Goal: Check status: Check status

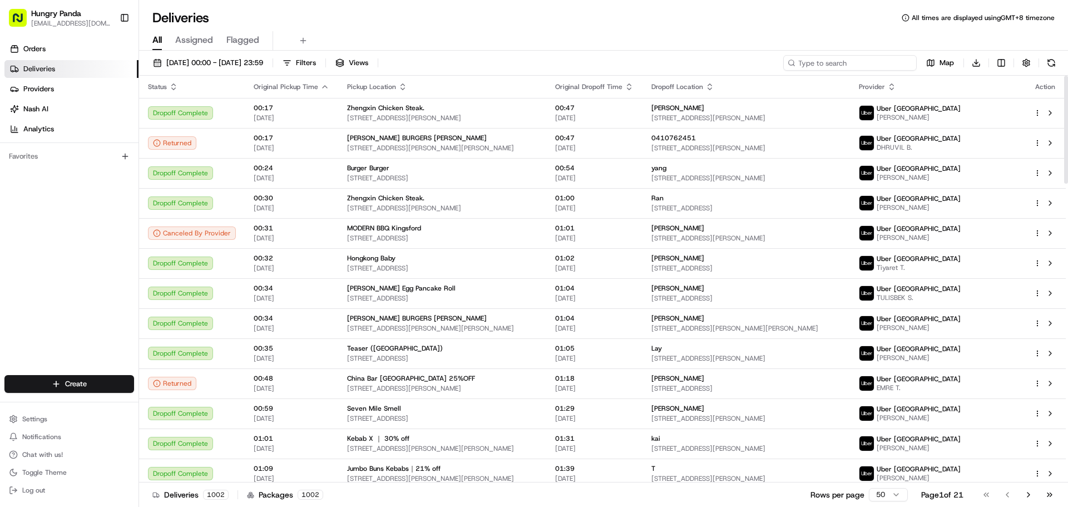
click at [867, 60] on input at bounding box center [850, 63] width 134 height 16
paste input "593835022575874749856"
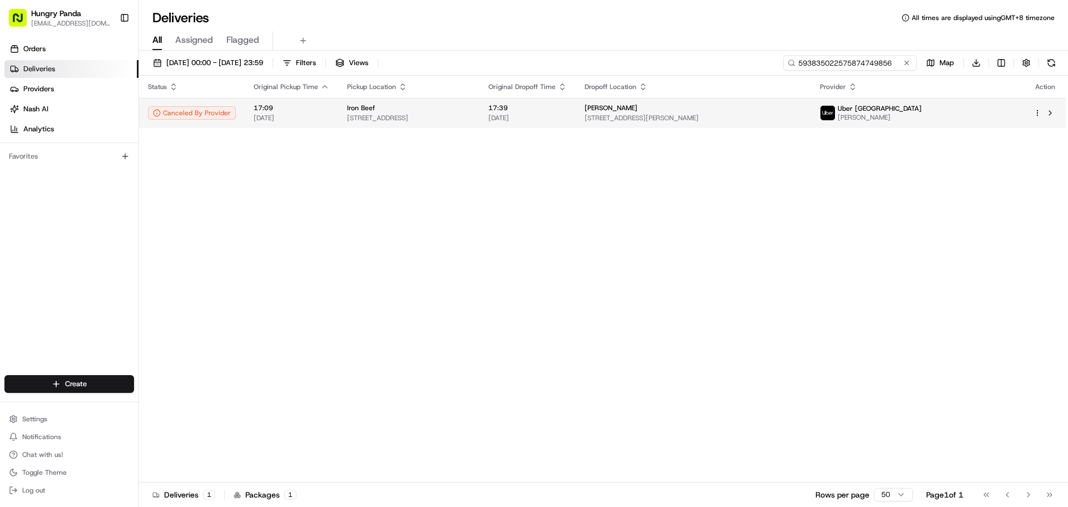
type input "593835022575874749856"
click at [835, 115] on img at bounding box center [828, 113] width 14 height 14
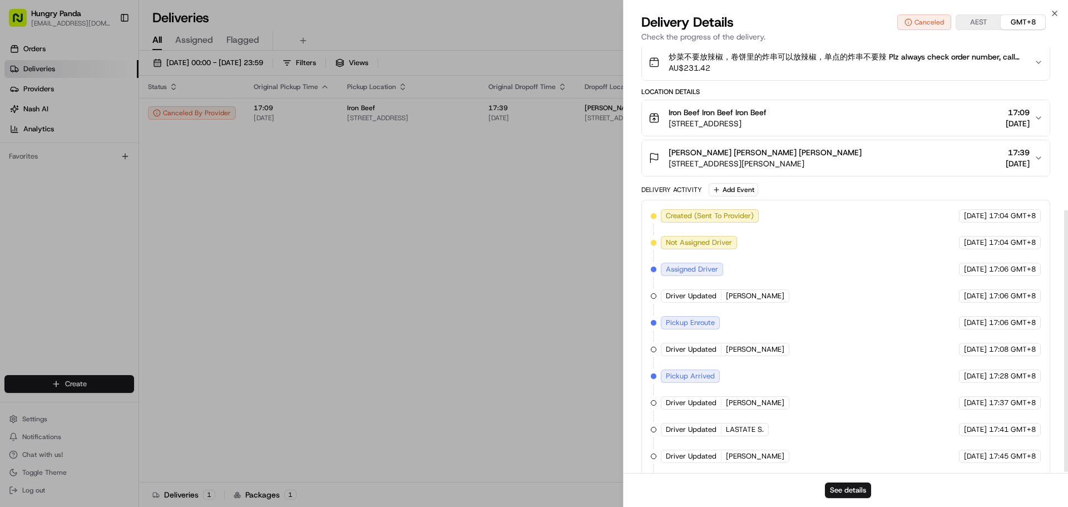
scroll to position [267, 0]
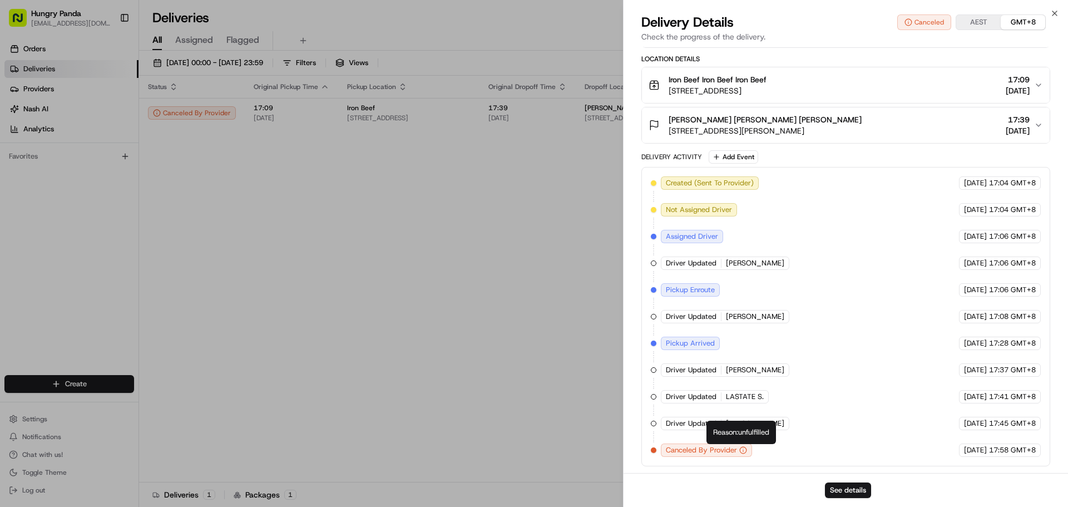
click at [750, 432] on div "Reason: unfulfilled Reason: unfulfilled" at bounding box center [742, 432] width 70 height 23
copy div "Reason: unfulfilled"
